Goal: Use online tool/utility: Use online tool/utility

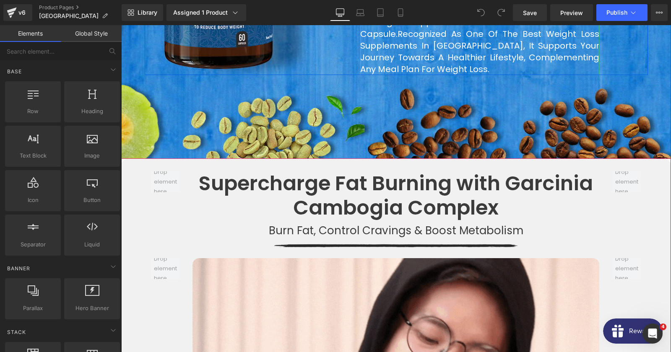
scroll to position [770, 0]
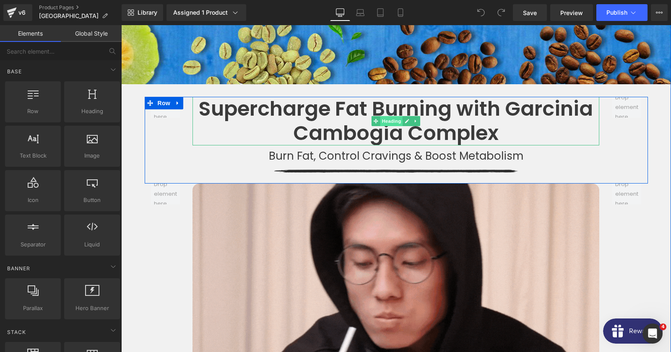
click at [390, 116] on span "Heading" at bounding box center [391, 121] width 23 height 10
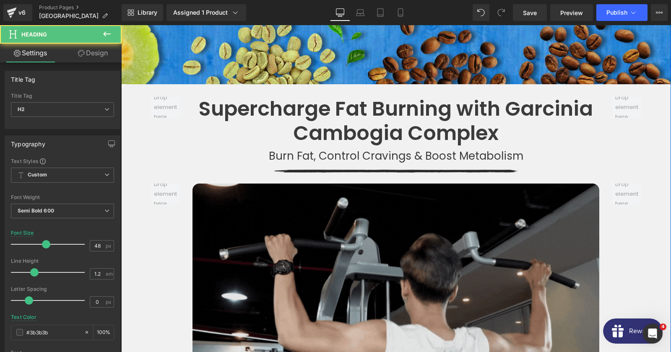
click at [345, 191] on img at bounding box center [395, 298] width 407 height 229
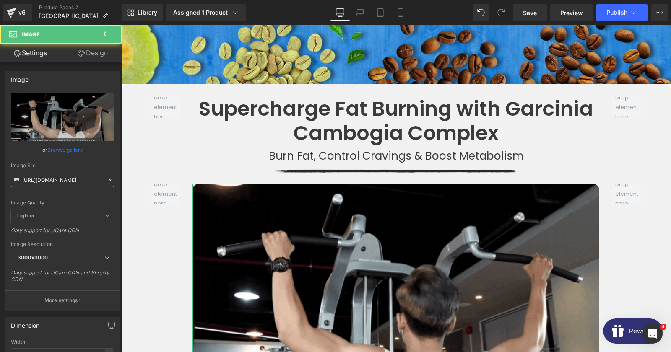
click at [67, 184] on input "[URL][DOMAIN_NAME]" at bounding box center [62, 180] width 103 height 15
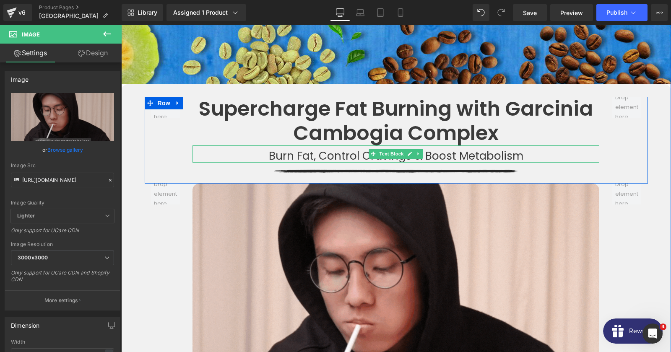
click at [309, 163] on img at bounding box center [396, 173] width 244 height 21
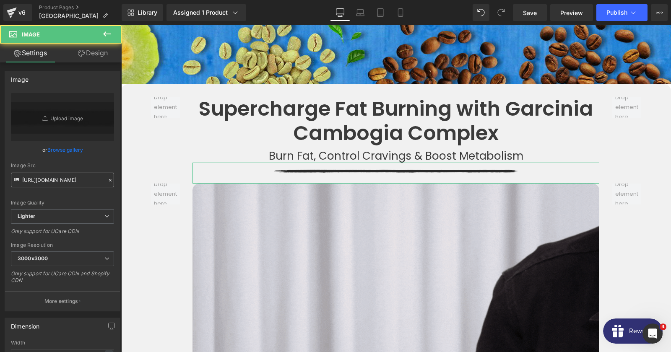
click at [59, 181] on input "[URL][DOMAIN_NAME]" at bounding box center [62, 180] width 103 height 15
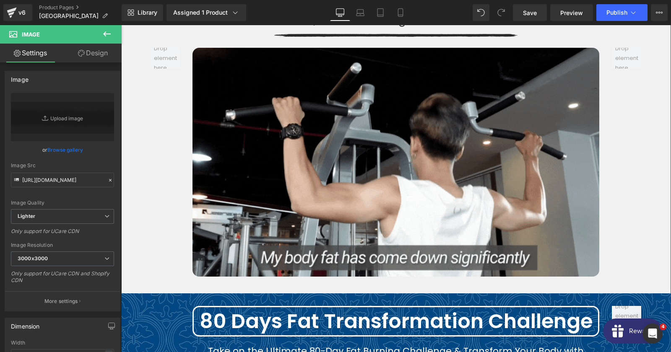
scroll to position [1087, 0]
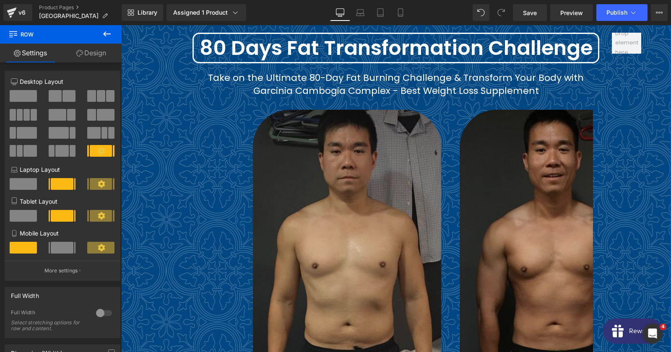
scroll to position [1132, 0]
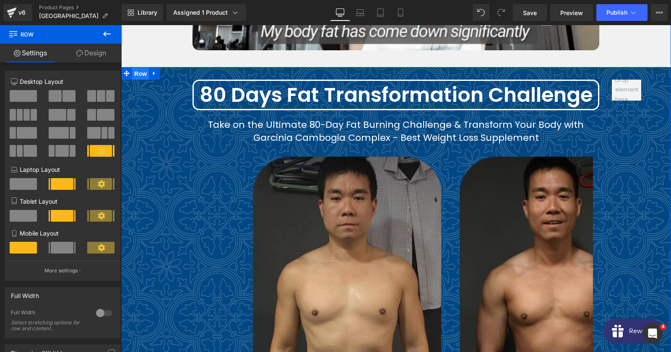
click at [143, 68] on span "Row" at bounding box center [140, 74] width 17 height 13
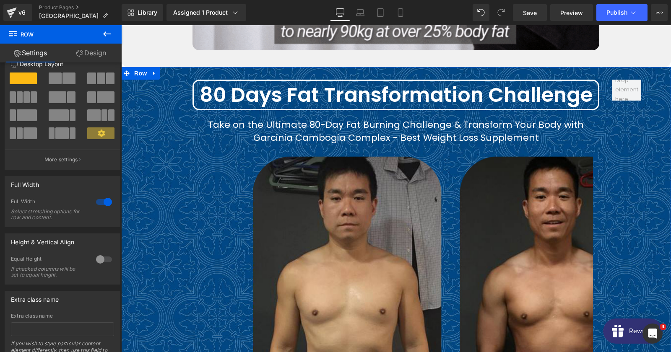
scroll to position [0, 0]
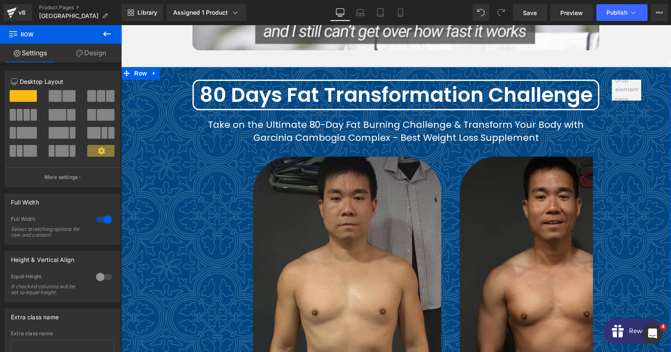
click at [85, 56] on link "Design" at bounding box center [91, 53] width 61 height 19
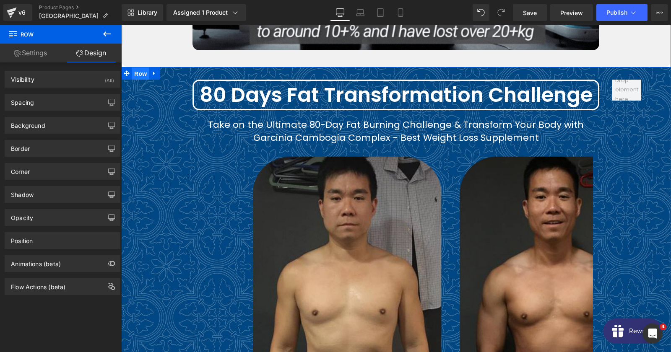
click at [134, 68] on span "Row" at bounding box center [140, 74] width 17 height 13
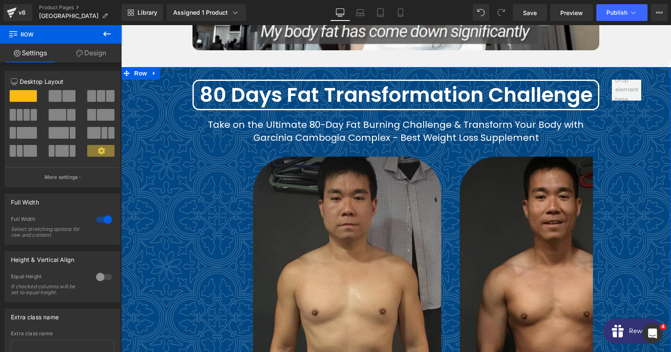
click at [91, 45] on link "Design" at bounding box center [91, 53] width 61 height 19
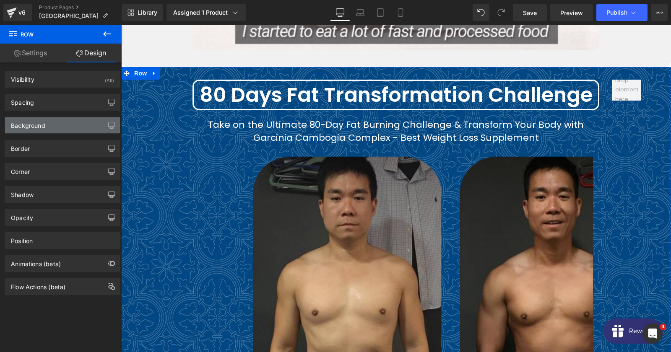
click at [51, 126] on div "Background" at bounding box center [62, 125] width 115 height 16
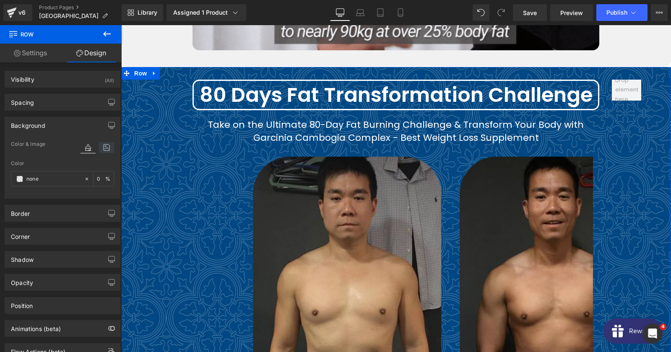
click at [105, 153] on icon at bounding box center [106, 147] width 15 height 11
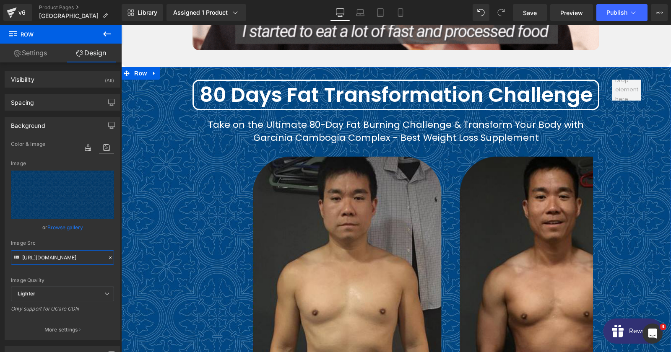
click at [62, 260] on input "[URL][DOMAIN_NAME]" at bounding box center [62, 257] width 103 height 15
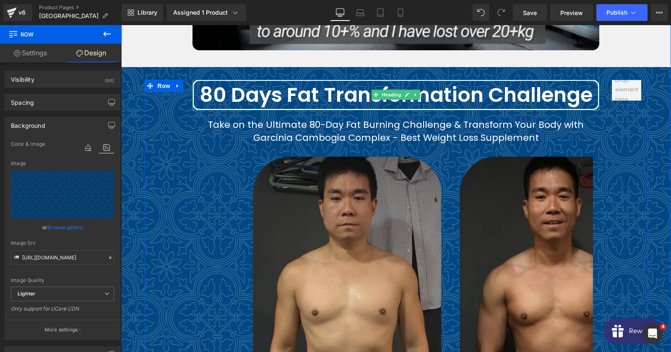
click at [283, 83] on h2 "80 Days Fat Transformation Challenge" at bounding box center [396, 95] width 404 height 24
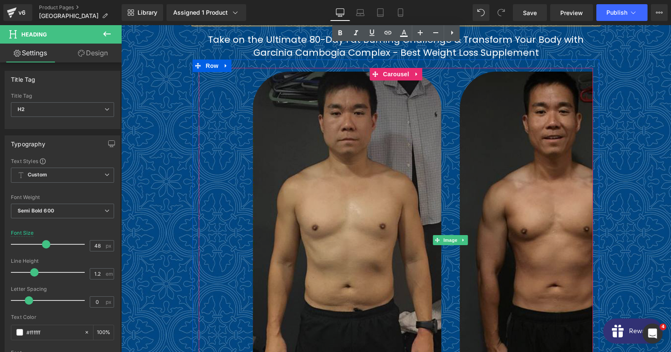
scroll to position [1087, 0]
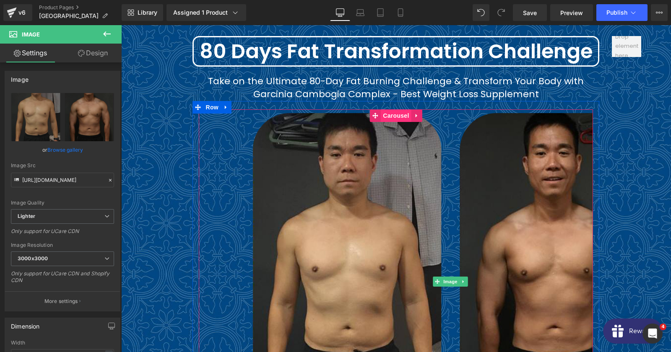
scroll to position [1177, 0]
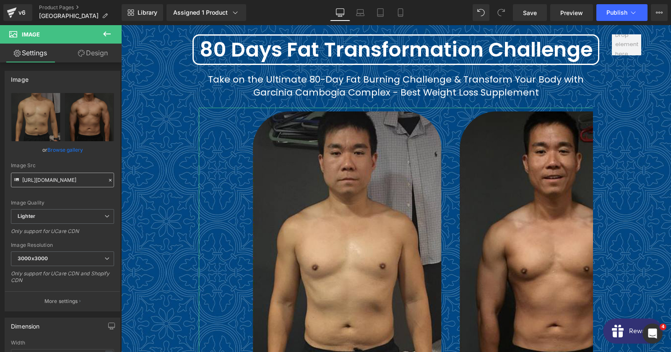
click at [65, 180] on input "[URL][DOMAIN_NAME]" at bounding box center [62, 180] width 103 height 15
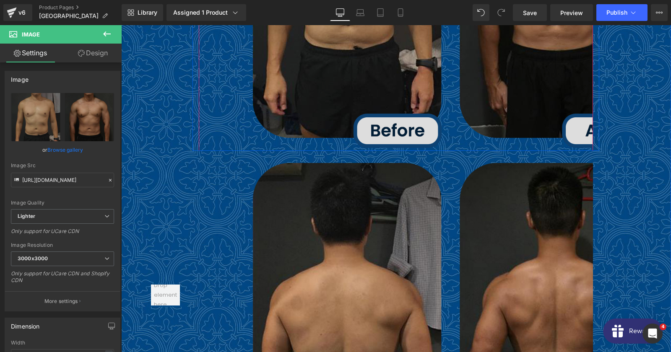
scroll to position [1585, 0]
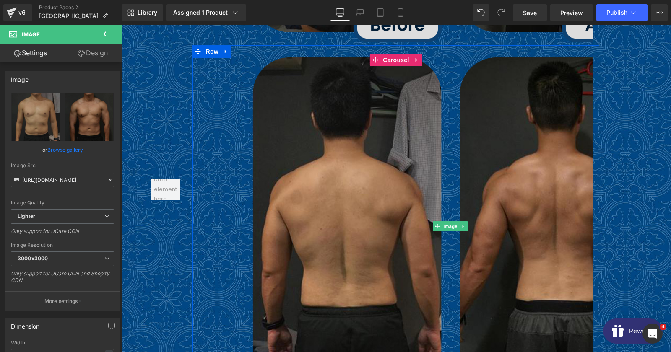
click at [392, 194] on img at bounding box center [450, 226] width 403 height 345
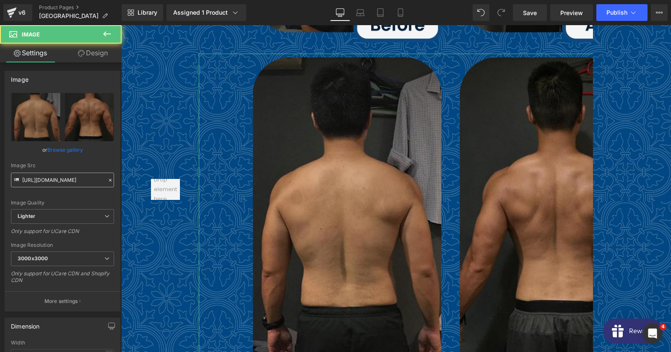
click at [73, 183] on input "[URL][DOMAIN_NAME]" at bounding box center [62, 180] width 103 height 15
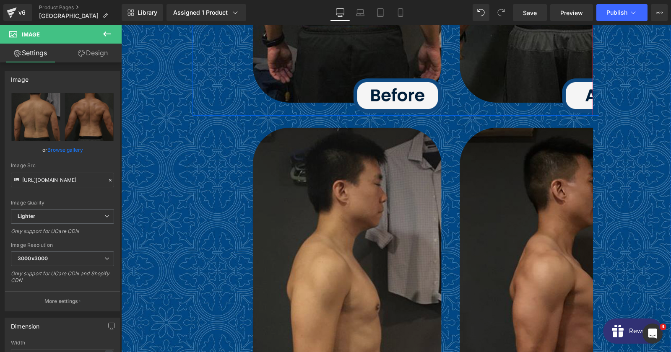
scroll to position [1902, 0]
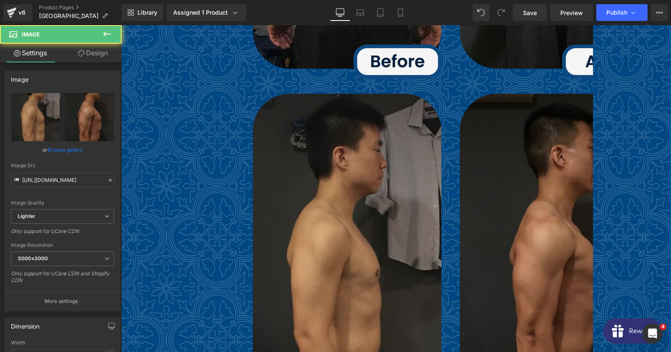
click at [390, 148] on img at bounding box center [450, 262] width 403 height 345
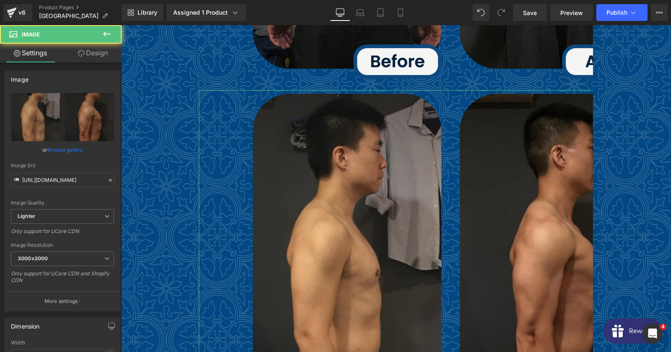
click at [67, 173] on div "Image Src [URL][DOMAIN_NAME]" at bounding box center [62, 175] width 103 height 25
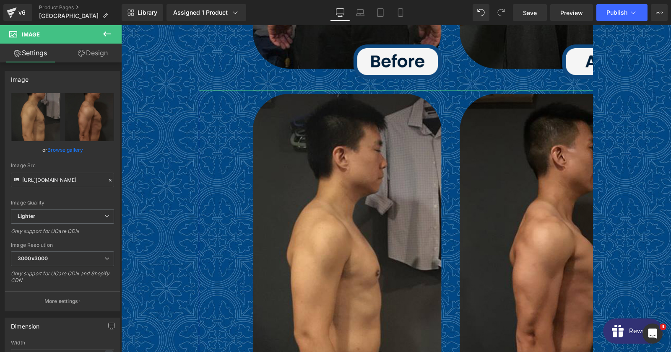
click at [67, 173] on div "Image Src [URL][DOMAIN_NAME]" at bounding box center [62, 175] width 103 height 25
click at [65, 180] on input "[URL][DOMAIN_NAME]" at bounding box center [62, 180] width 103 height 15
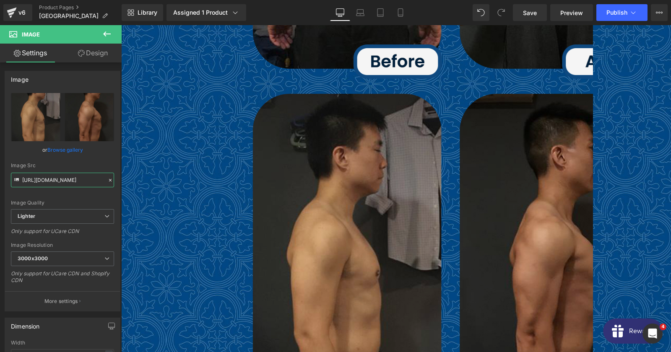
scroll to position [2128, 0]
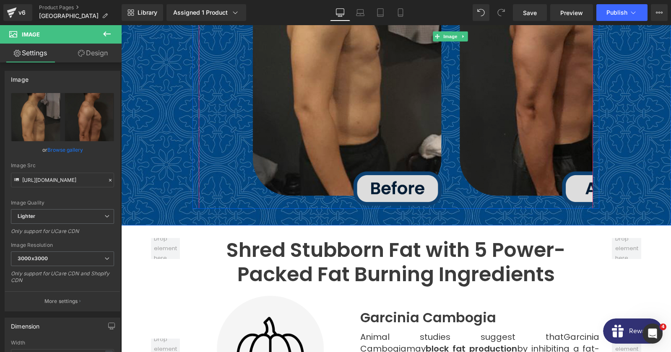
click at [335, 117] on img at bounding box center [450, 36] width 403 height 345
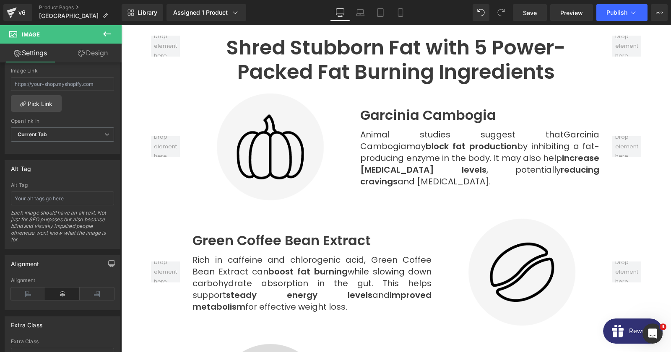
scroll to position [2264, 0]
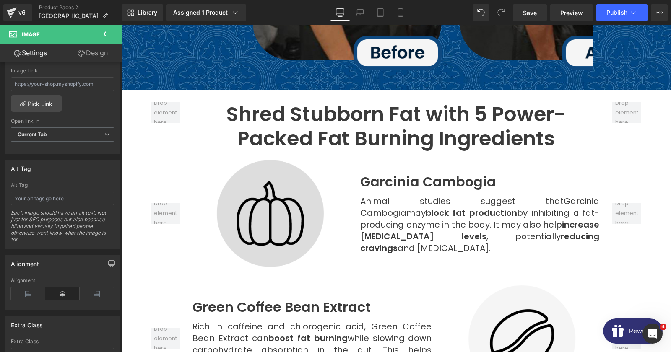
click at [266, 190] on img at bounding box center [270, 213] width 109 height 109
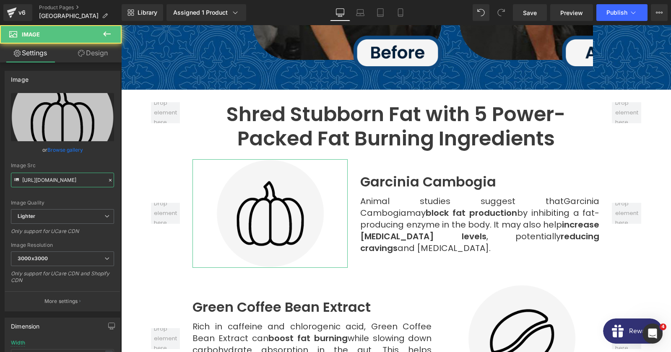
click at [57, 182] on input "[URL][DOMAIN_NAME]" at bounding box center [62, 180] width 103 height 15
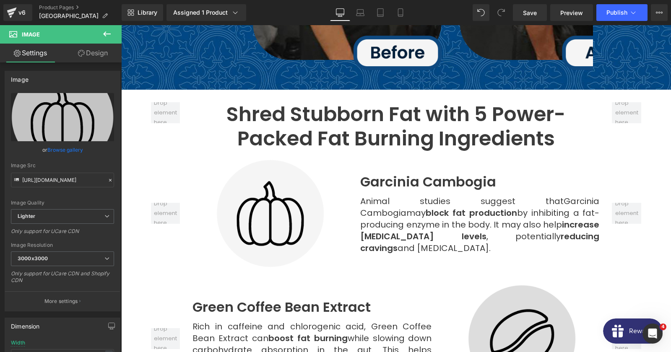
click at [490, 304] on img at bounding box center [522, 339] width 109 height 109
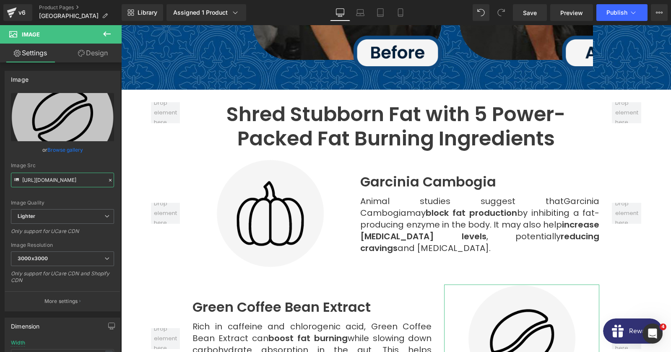
click at [58, 180] on input "[URL][DOMAIN_NAME]" at bounding box center [62, 180] width 103 height 15
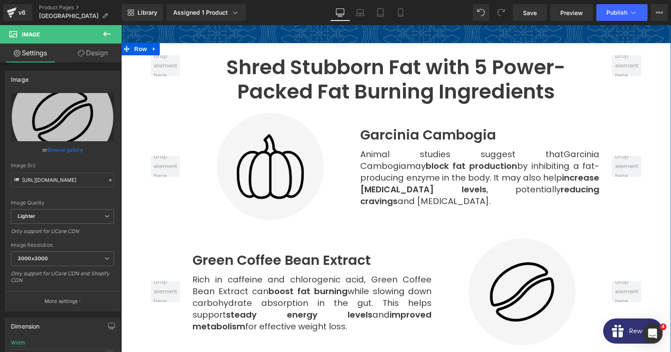
scroll to position [2491, 0]
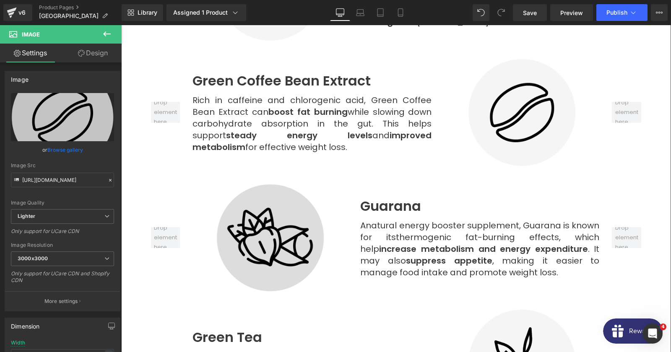
click at [267, 224] on div "Image" at bounding box center [269, 238] width 155 height 109
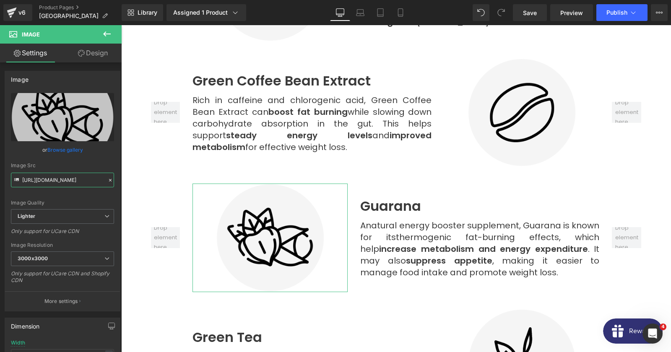
click at [62, 180] on input "[URL][DOMAIN_NAME]" at bounding box center [62, 180] width 103 height 15
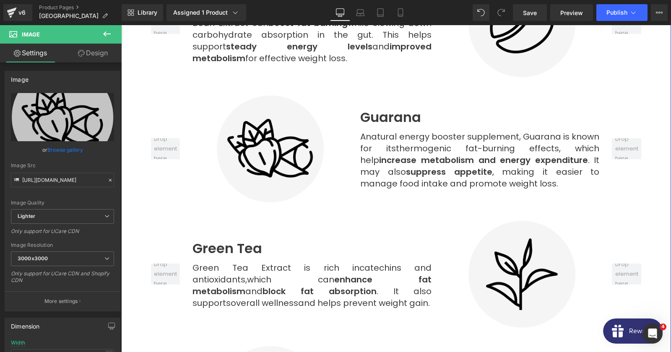
scroll to position [2626, 0]
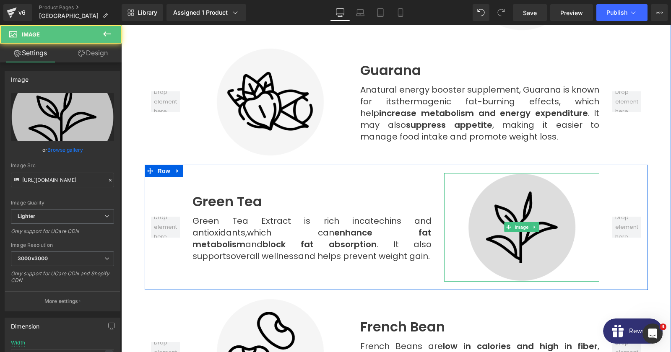
click at [518, 184] on img at bounding box center [522, 227] width 109 height 109
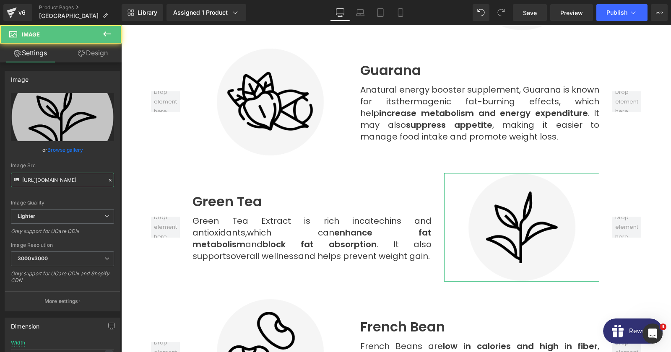
click at [62, 179] on input "[URL][DOMAIN_NAME]" at bounding box center [62, 180] width 103 height 15
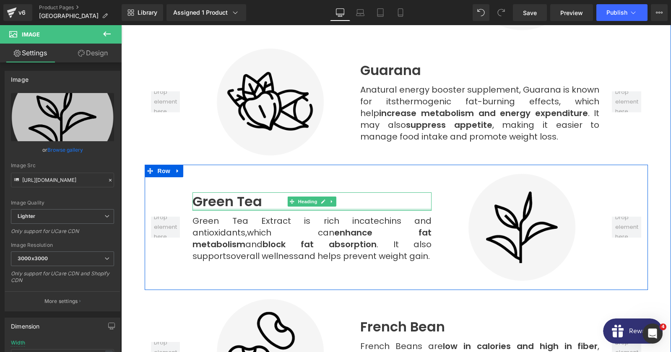
scroll to position [2762, 0]
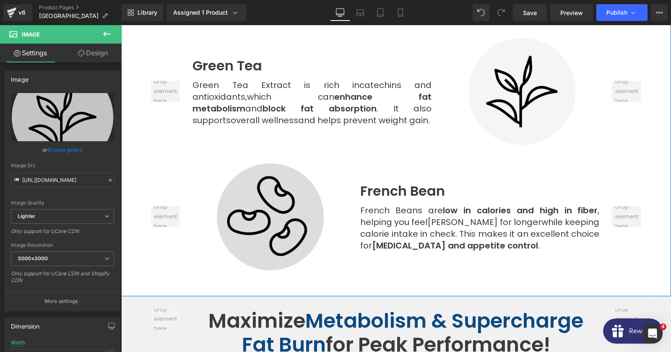
click at [282, 191] on img at bounding box center [270, 217] width 109 height 109
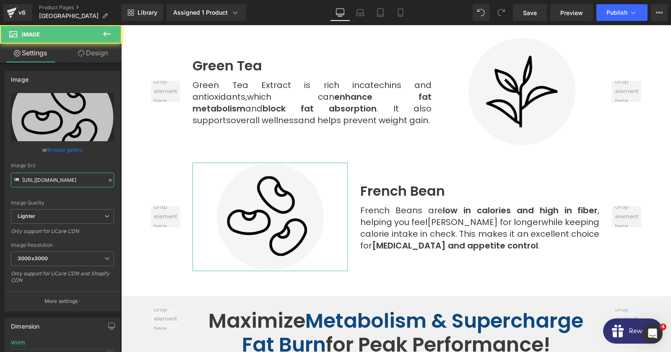
click at [78, 181] on input "[URL][DOMAIN_NAME]" at bounding box center [62, 180] width 103 height 15
